Goal: Find specific page/section: Find specific page/section

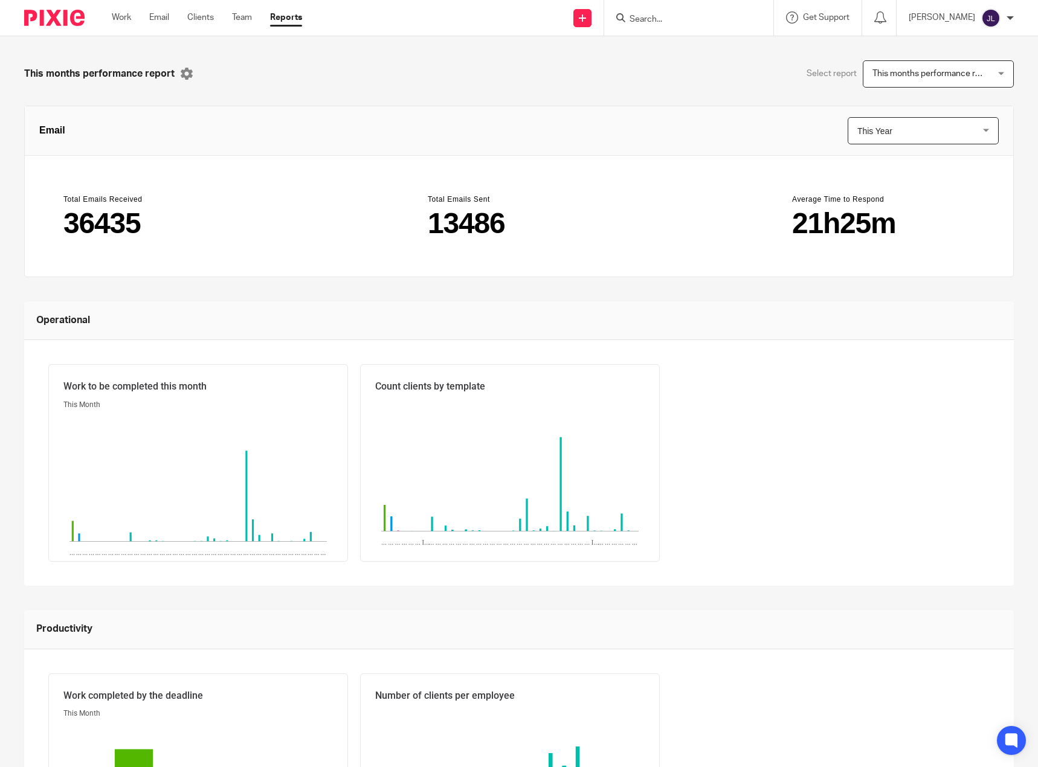
click at [631, 6] on div at bounding box center [688, 18] width 169 height 36
click at [701, 21] on input "Search" at bounding box center [682, 19] width 109 height 11
type input "straw"
click button "submit" at bounding box center [0, 0] width 0 height 0
click at [702, 46] on link at bounding box center [701, 47] width 150 height 18
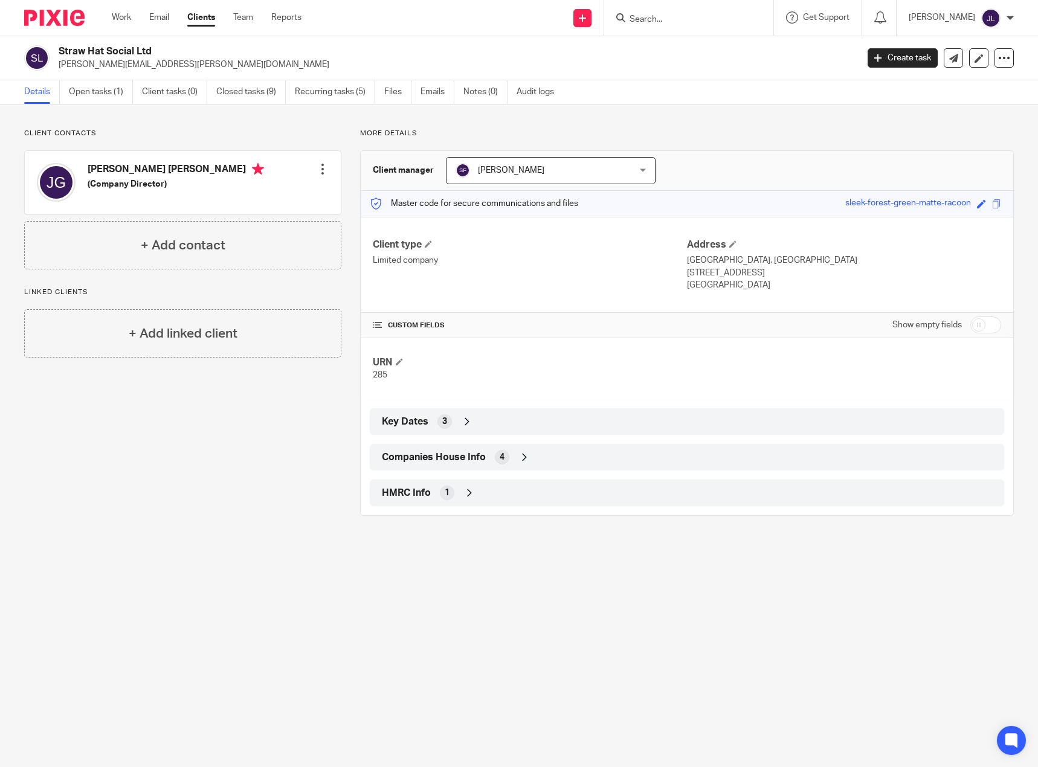
click at [145, 175] on h4 "James Aidan Gayle" at bounding box center [176, 170] width 176 height 15
click at [123, 167] on h4 "James Aidan Gayle" at bounding box center [176, 170] width 176 height 15
click at [690, 16] on input "Search" at bounding box center [682, 19] width 109 height 11
type input "loque"
click at [746, 47] on link at bounding box center [725, 52] width 199 height 28
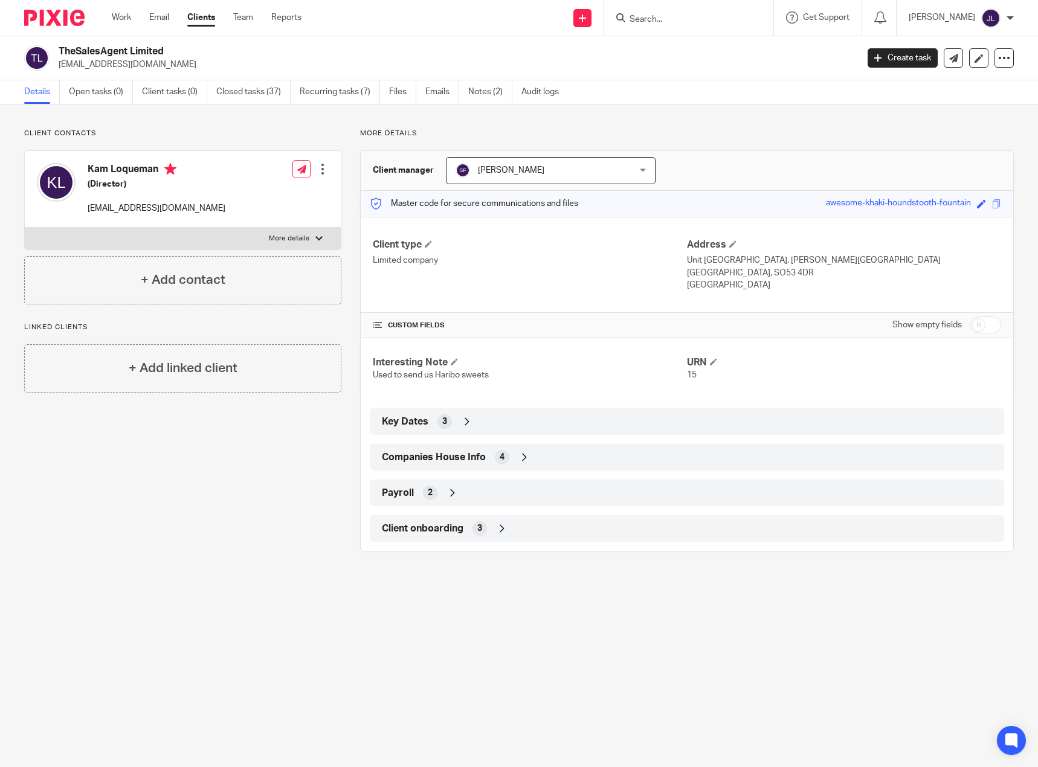
click at [699, 25] on input "Search" at bounding box center [682, 19] width 109 height 11
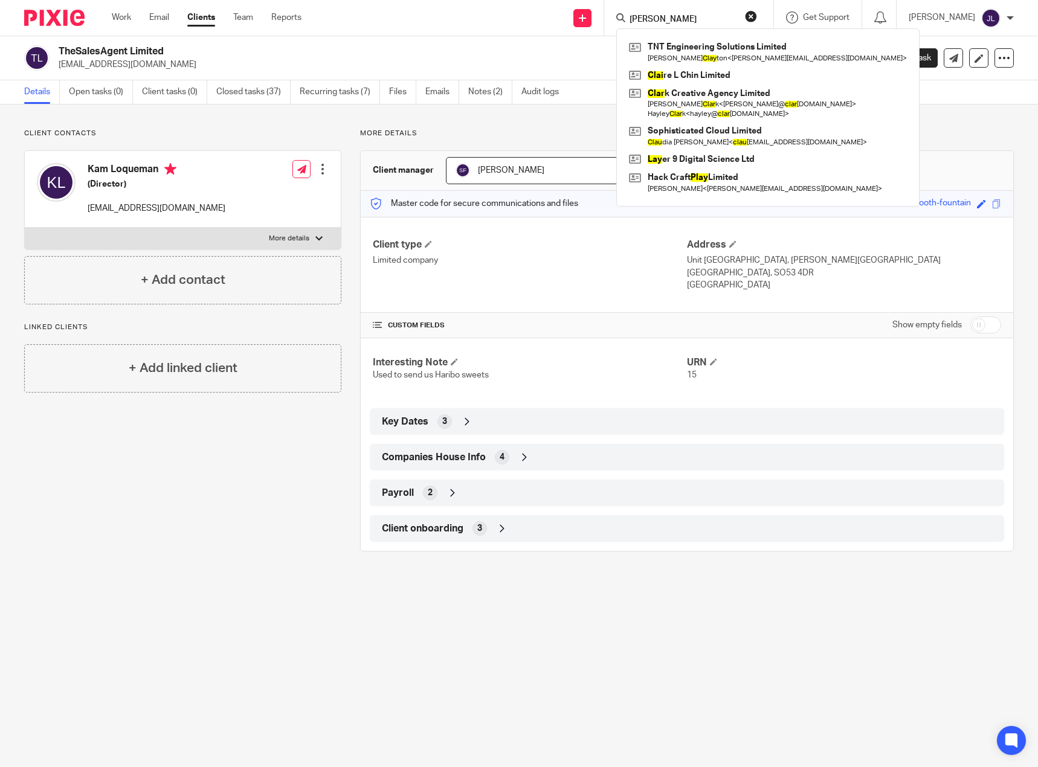
drag, startPoint x: 696, startPoint y: 17, endPoint x: 625, endPoint y: 15, distance: 71.3
click at [625, 15] on div "tom clay TNT Engineering Solutions Limited Tom Clay ton < tom.cltn@gmail.com > …" at bounding box center [688, 18] width 169 height 36
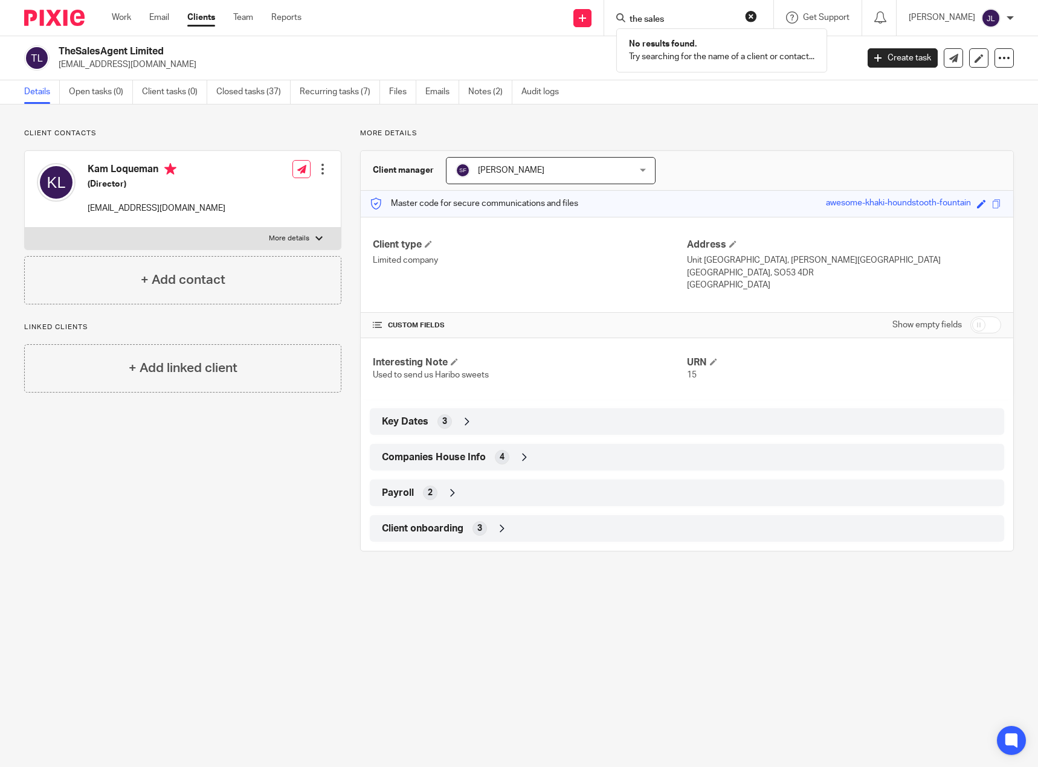
drag, startPoint x: 693, startPoint y: 16, endPoint x: 624, endPoint y: 8, distance: 69.9
click at [624, 8] on div "the sales No results found. Try searching for the name of a client or contact..." at bounding box center [688, 18] width 169 height 36
type input "sales"
click button "submit" at bounding box center [0, 0] width 0 height 0
click at [757, 16] on button "reset" at bounding box center [751, 16] width 12 height 12
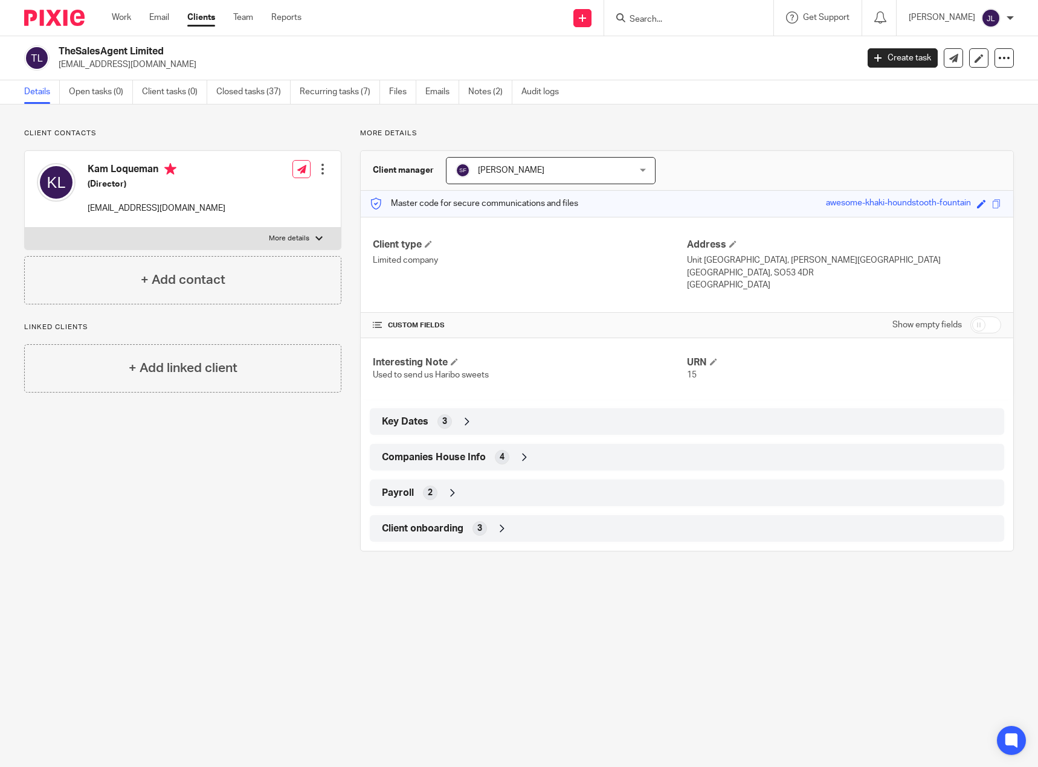
click at [680, 18] on input "Search" at bounding box center [682, 19] width 109 height 11
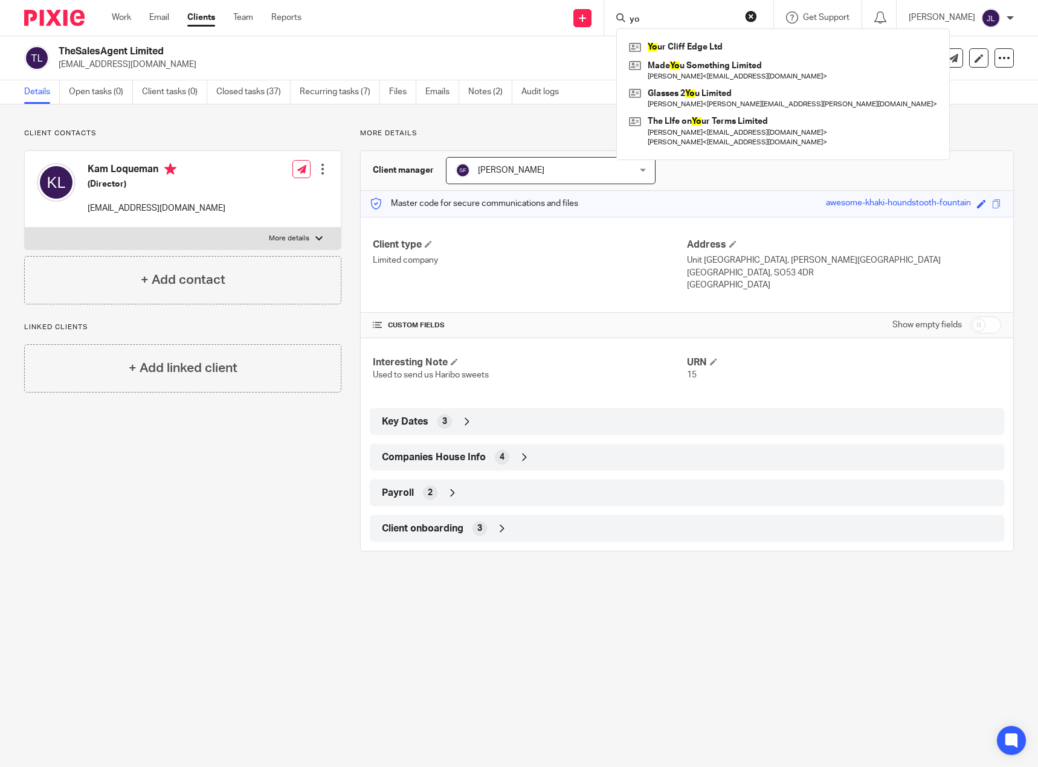
type input "y"
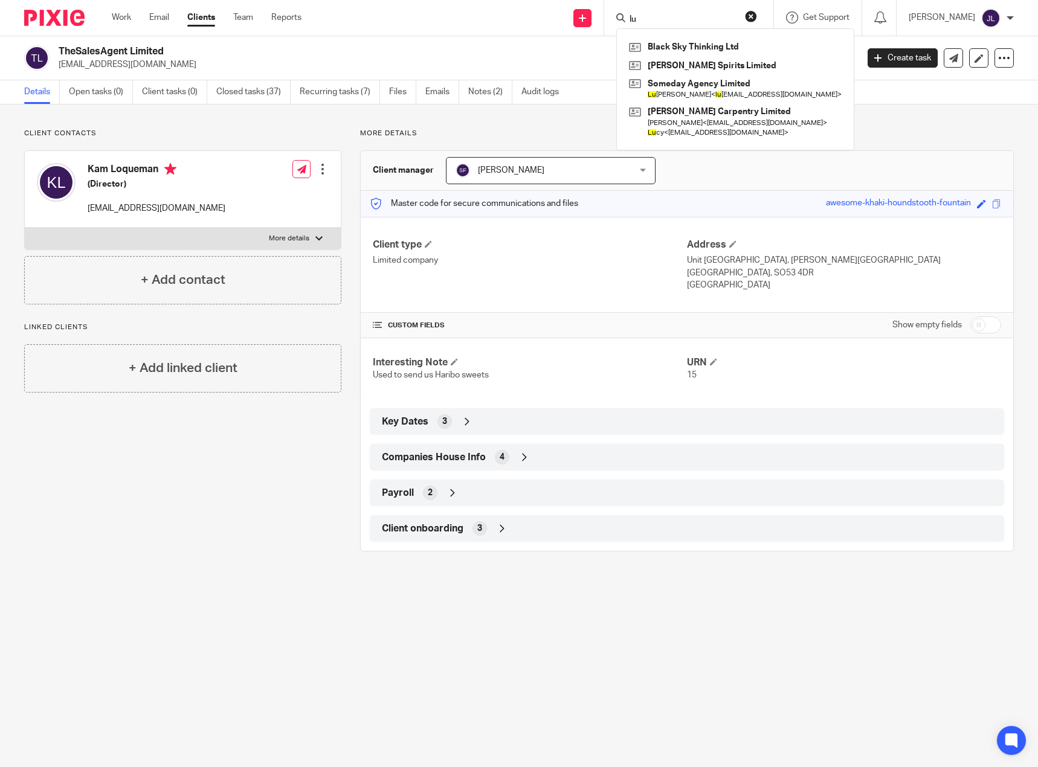
type input "l"
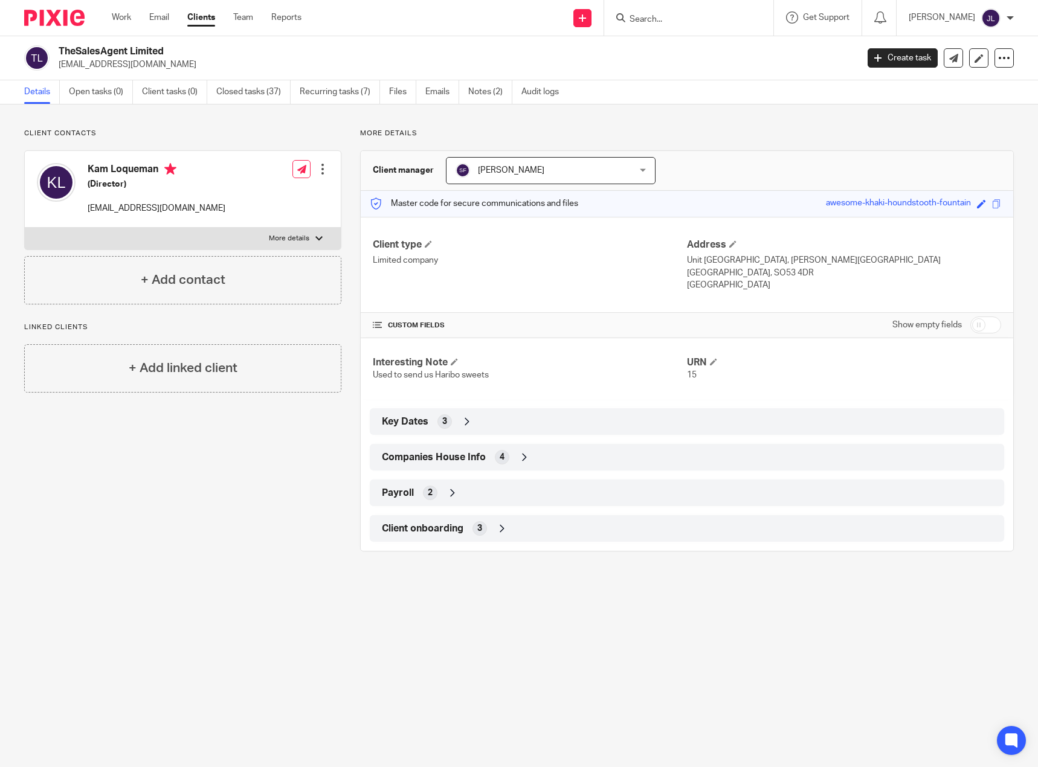
type input "y"
type input "m"
click at [666, 15] on input "Search" at bounding box center [682, 19] width 109 height 11
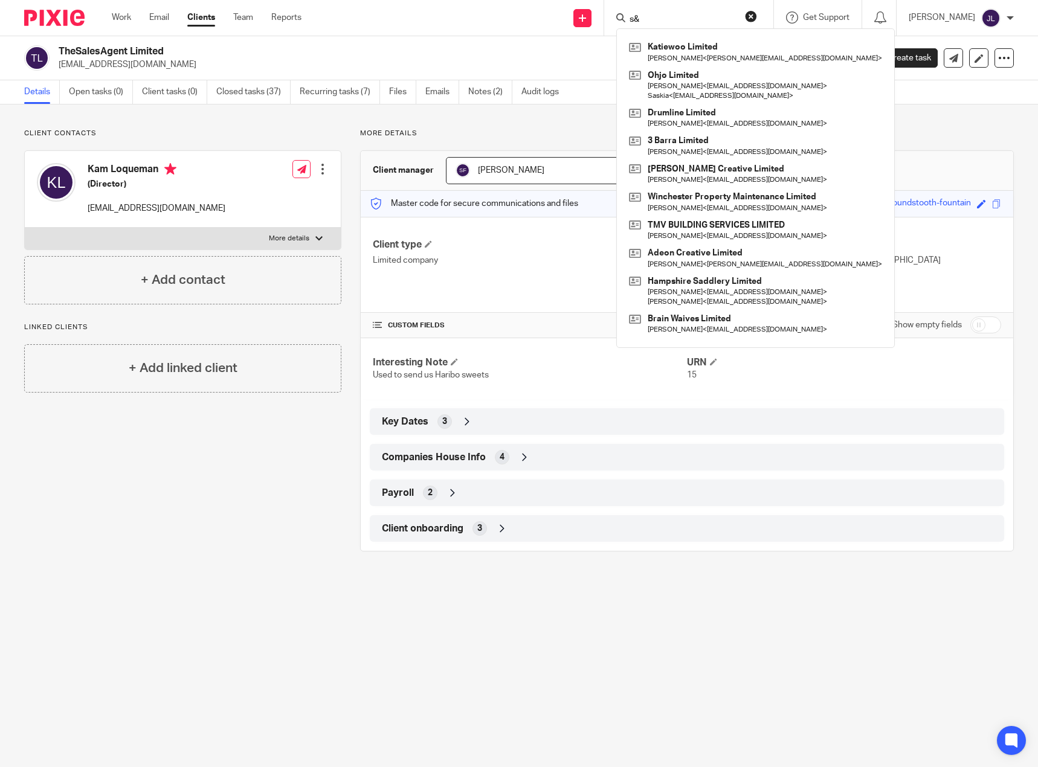
type input "s"
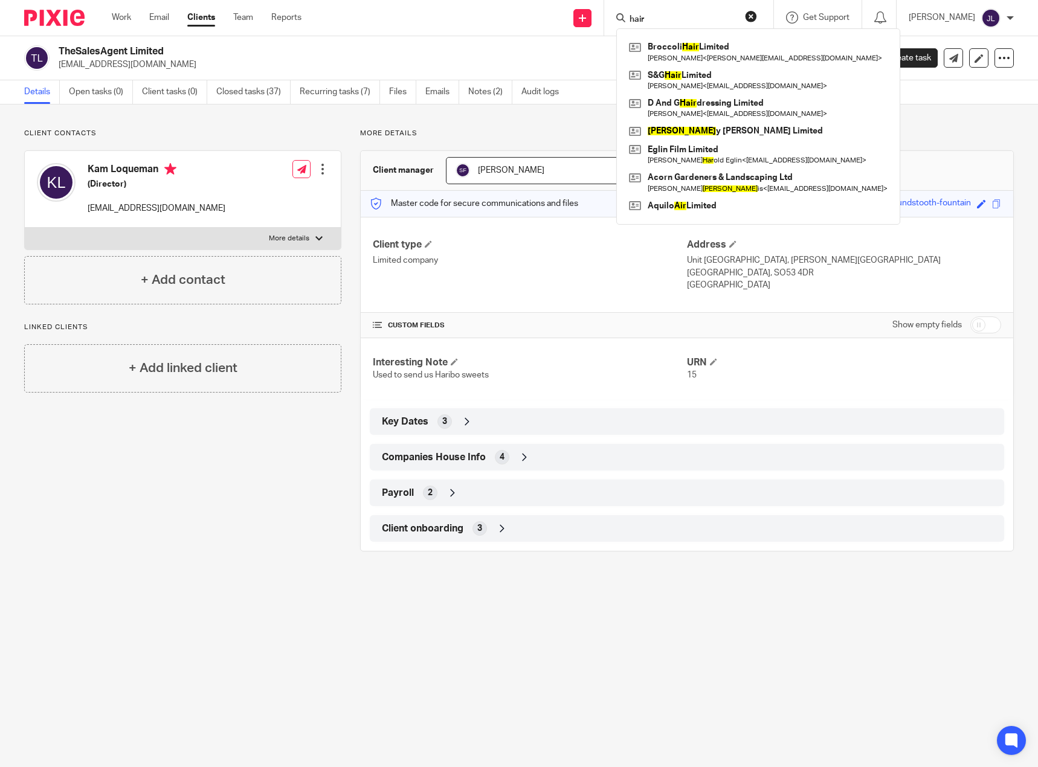
type input "hair"
click at [757, 16] on button "reset" at bounding box center [751, 16] width 12 height 12
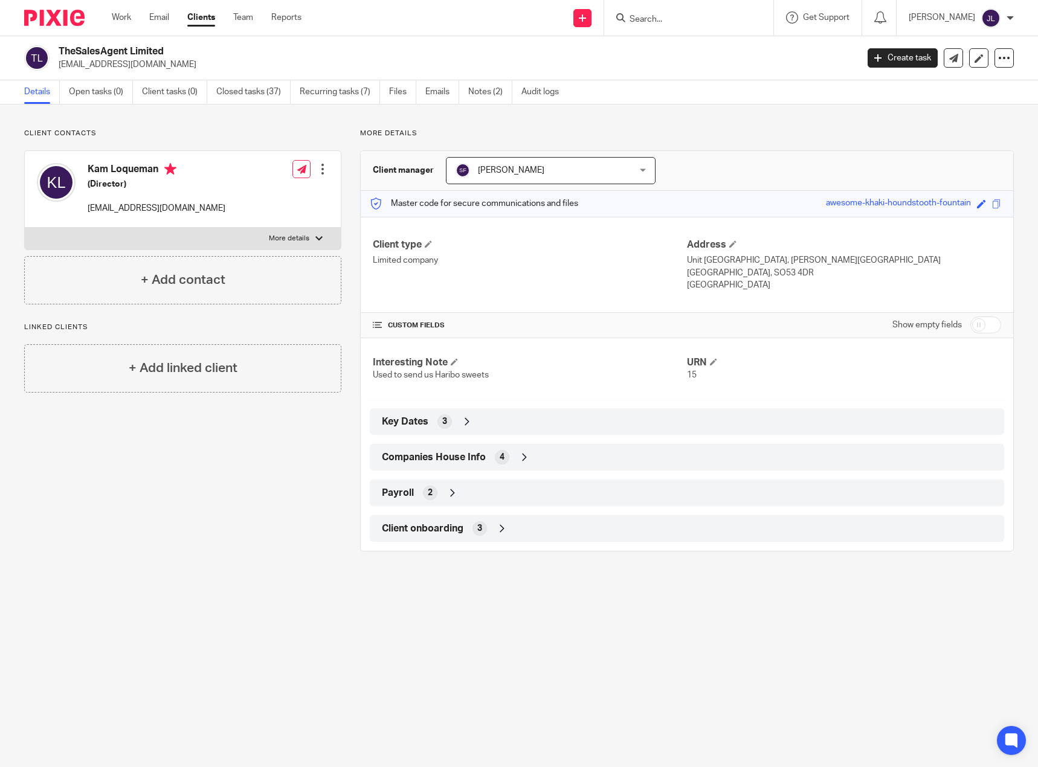
click at [722, 18] on input "Search" at bounding box center [682, 19] width 109 height 11
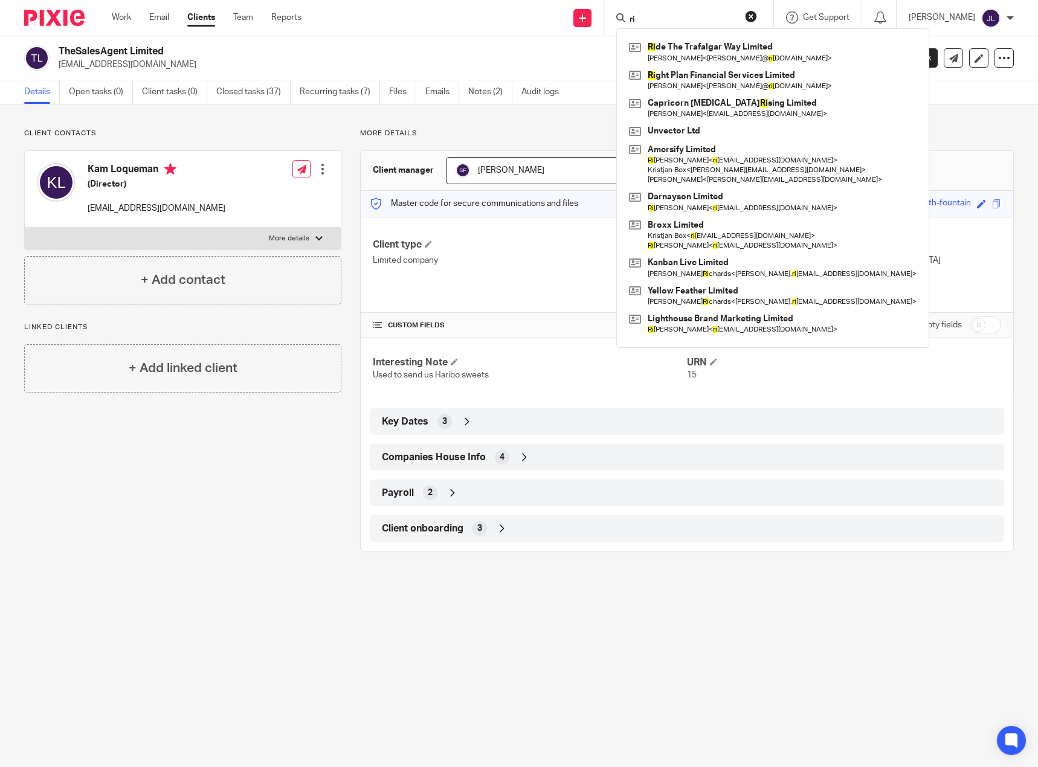
type input "r"
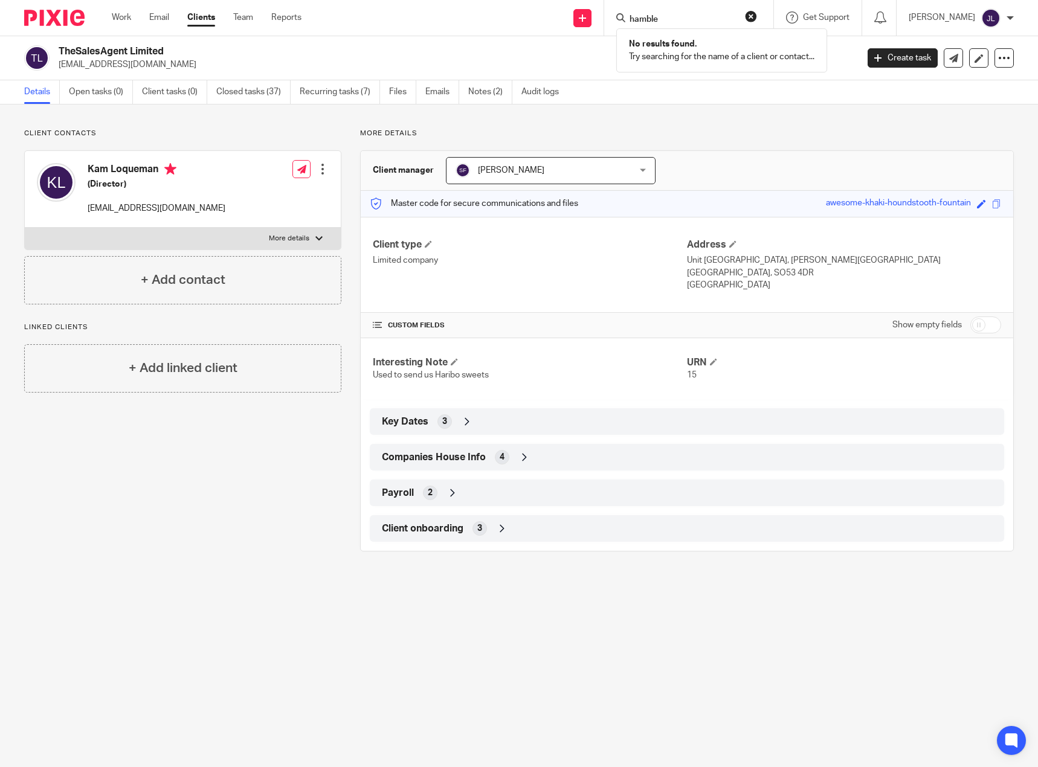
type input "hamble"
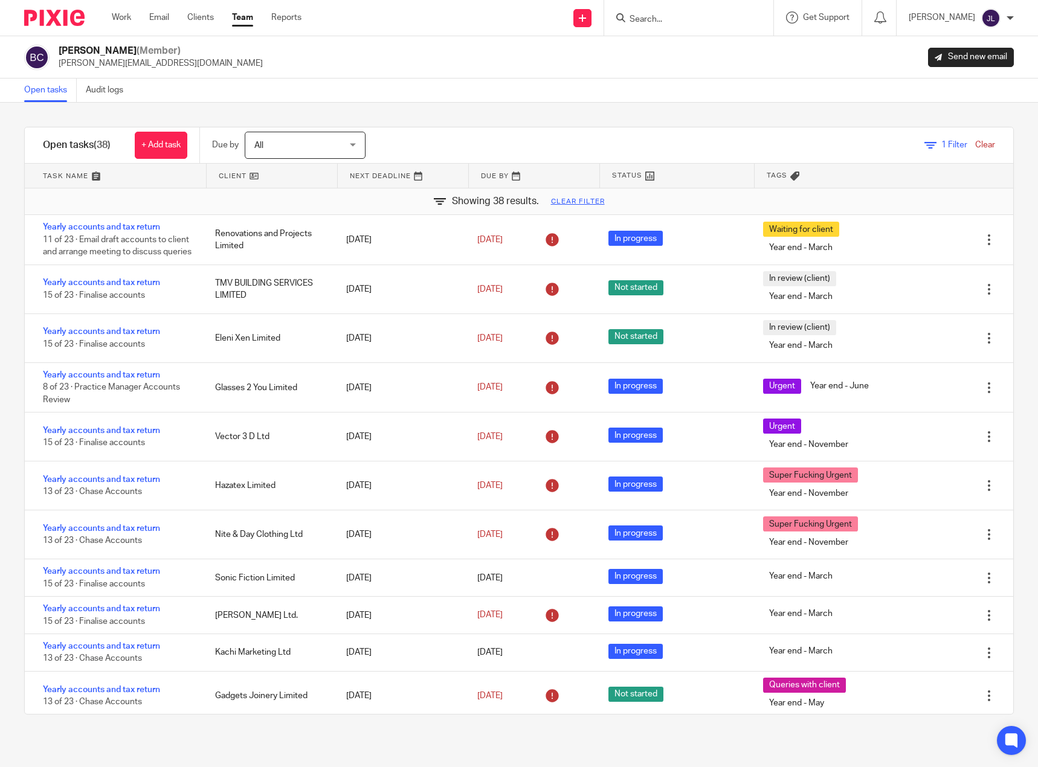
click at [659, 16] on input "Search" at bounding box center [682, 19] width 109 height 11
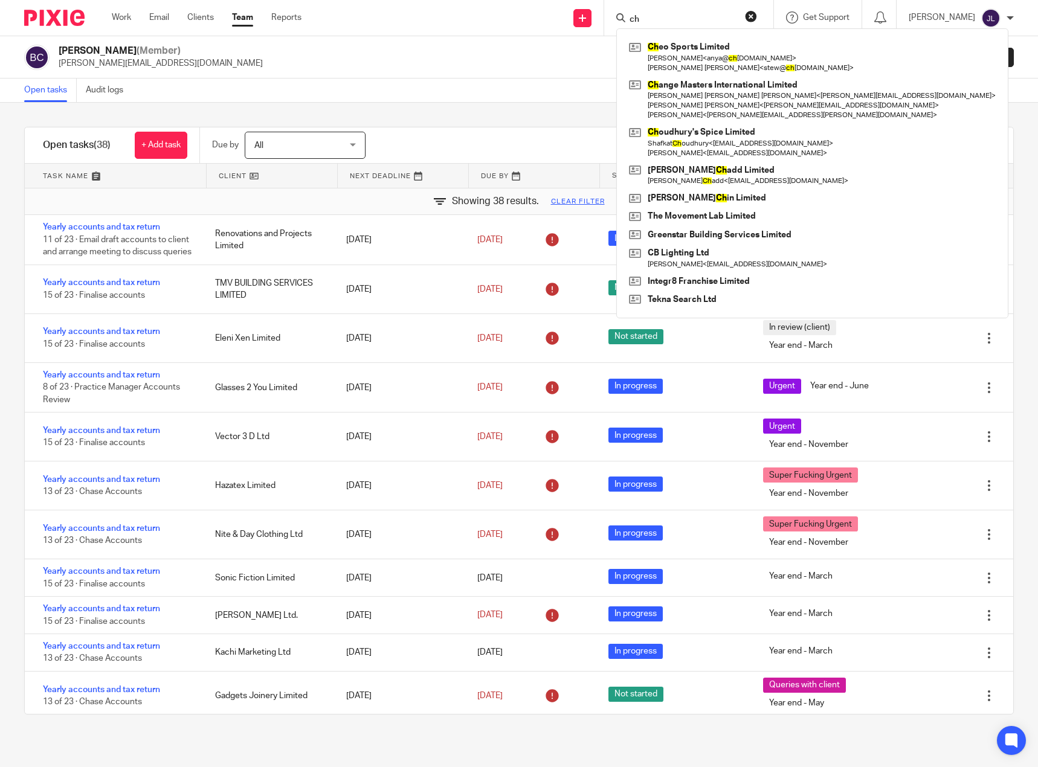
type input "c"
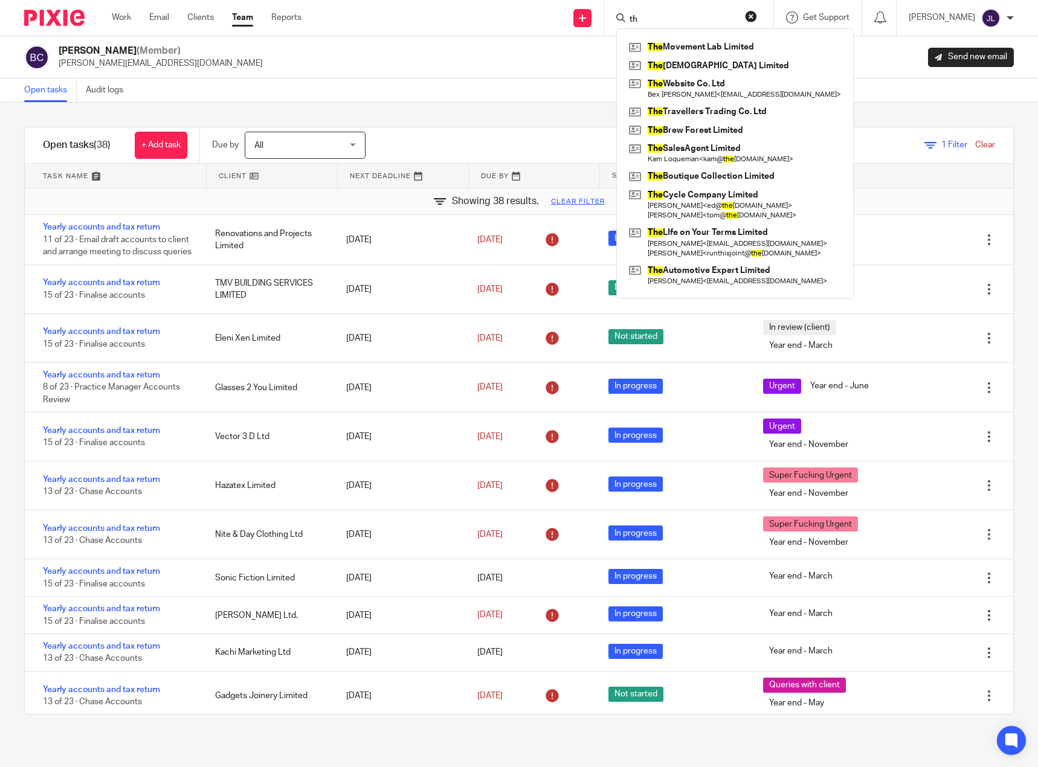
type input "t"
